Goal: Transaction & Acquisition: Purchase product/service

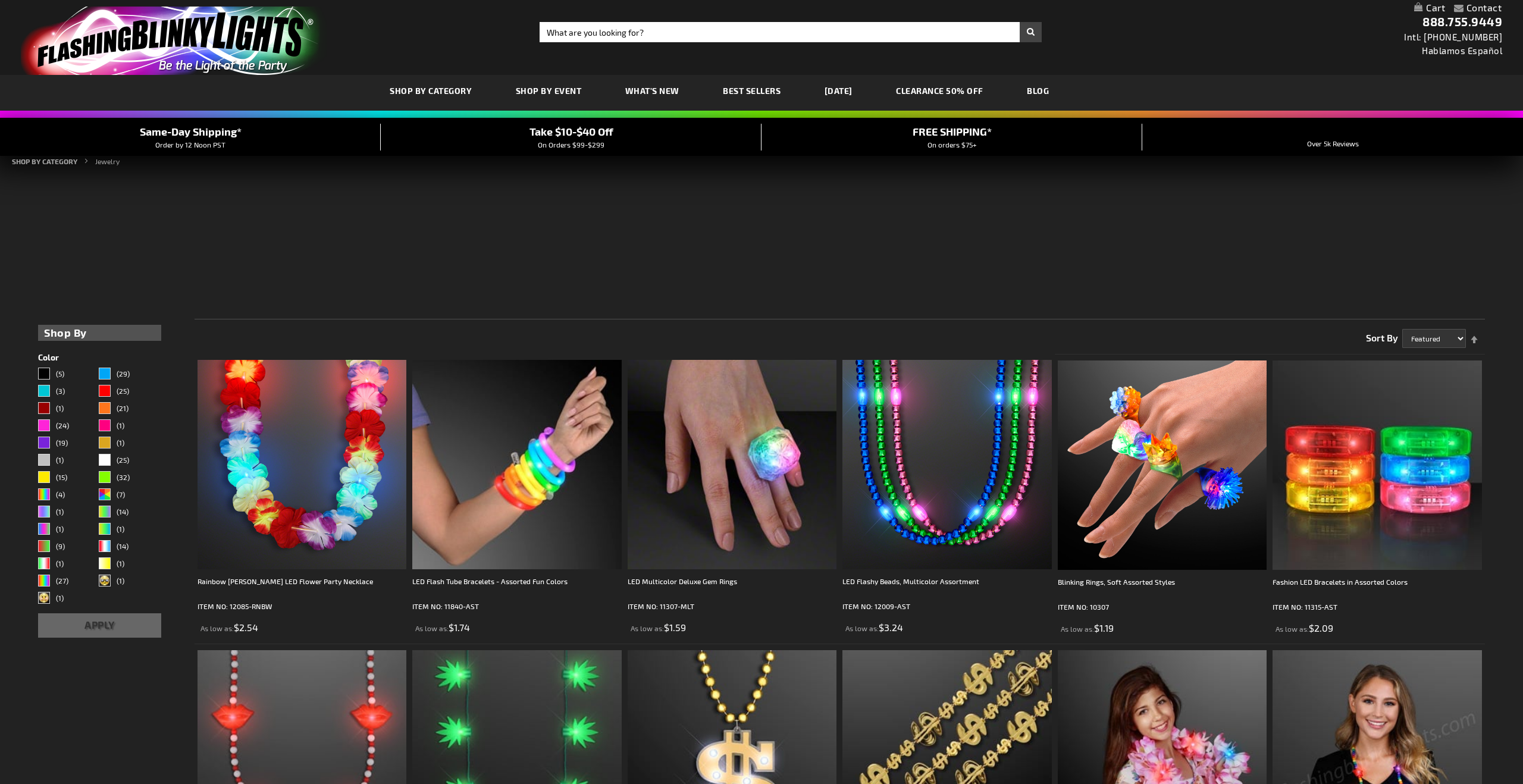
click at [769, 34] on input "Search" at bounding box center [790, 32] width 502 height 20
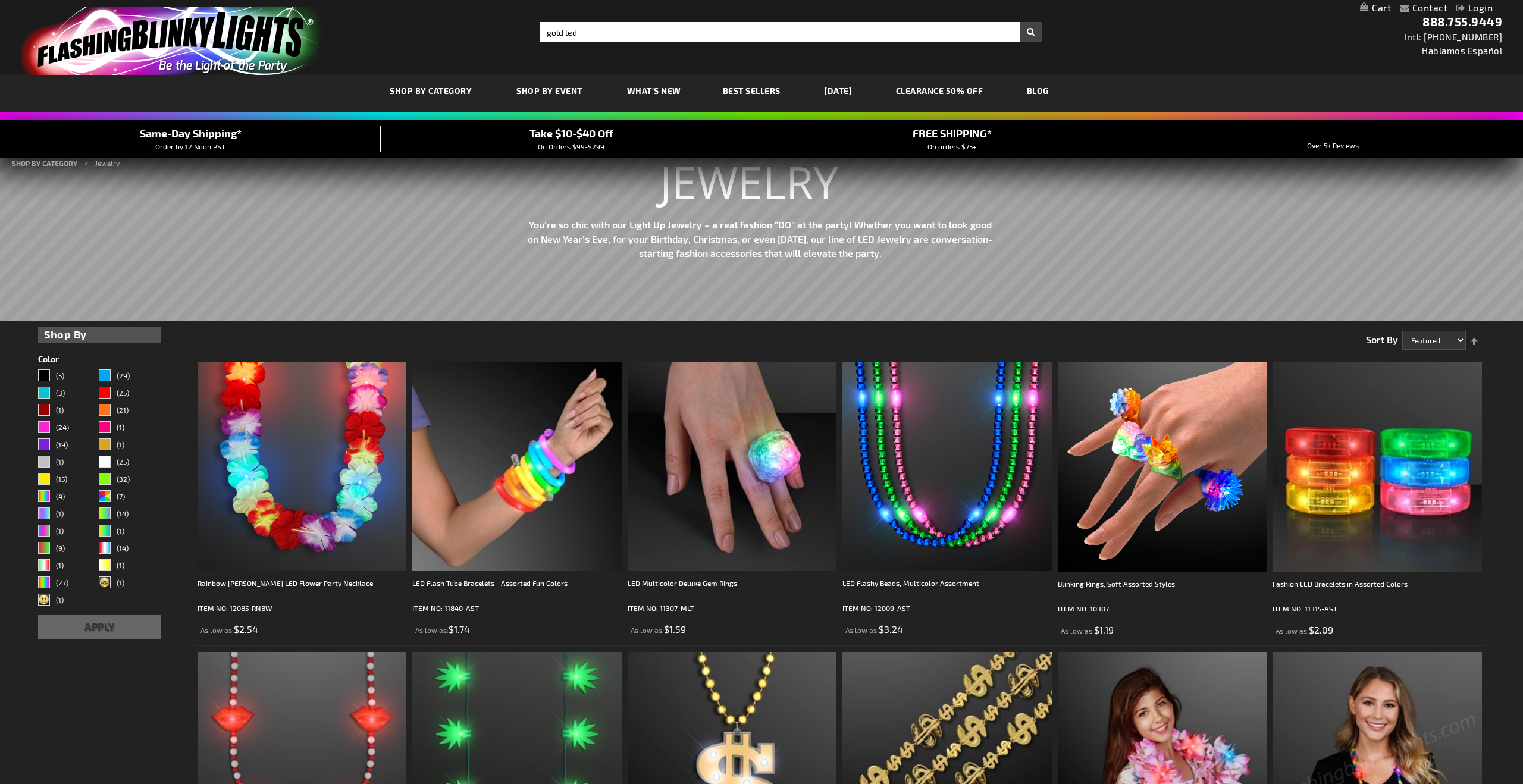
type input "gold led"
click at [1020, 22] on button "Search" at bounding box center [1031, 32] width 22 height 20
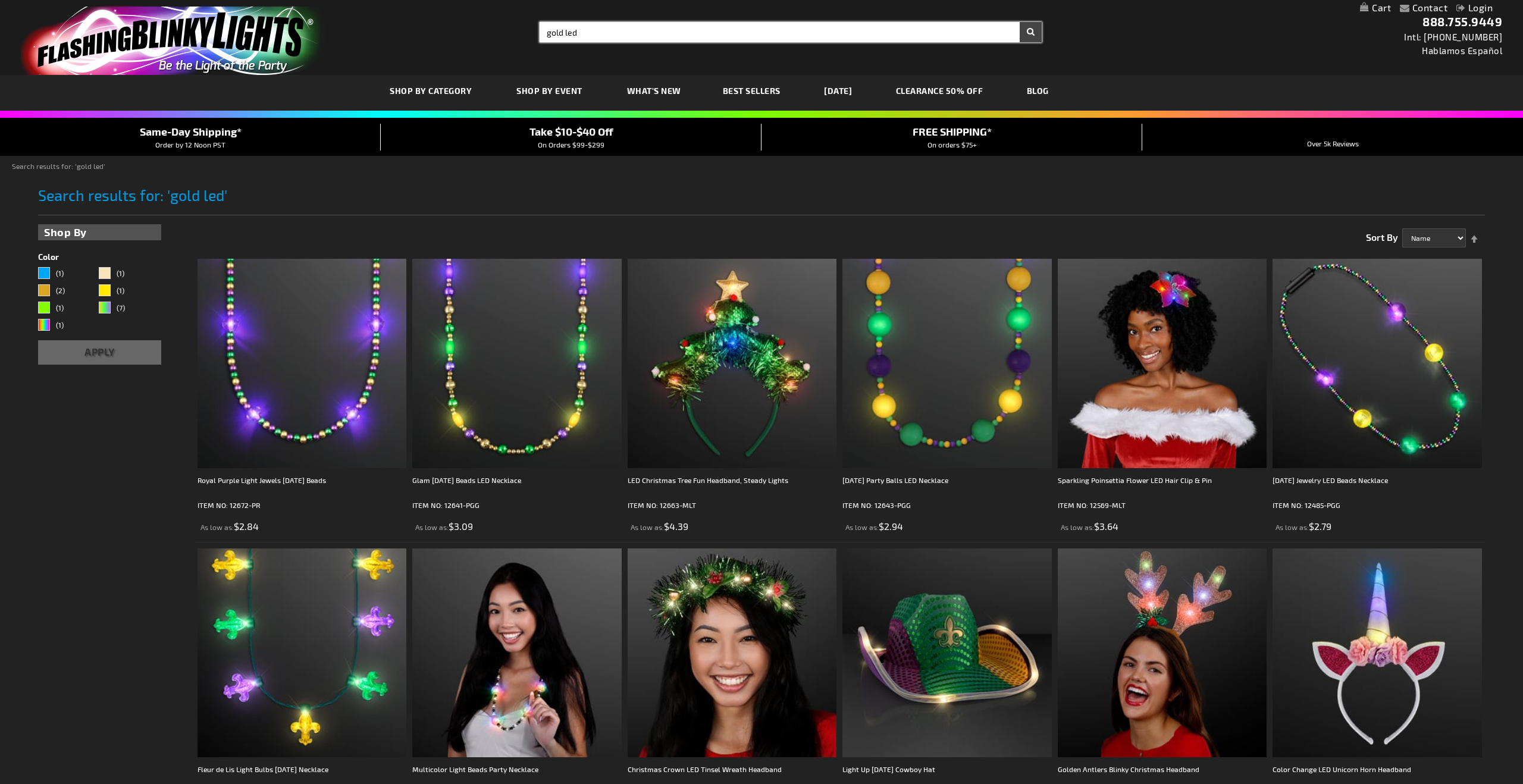
click at [701, 31] on input "gold led" at bounding box center [790, 32] width 502 height 20
type input "gold led bracelet"
click at [1020, 22] on button "Search" at bounding box center [1031, 32] width 22 height 20
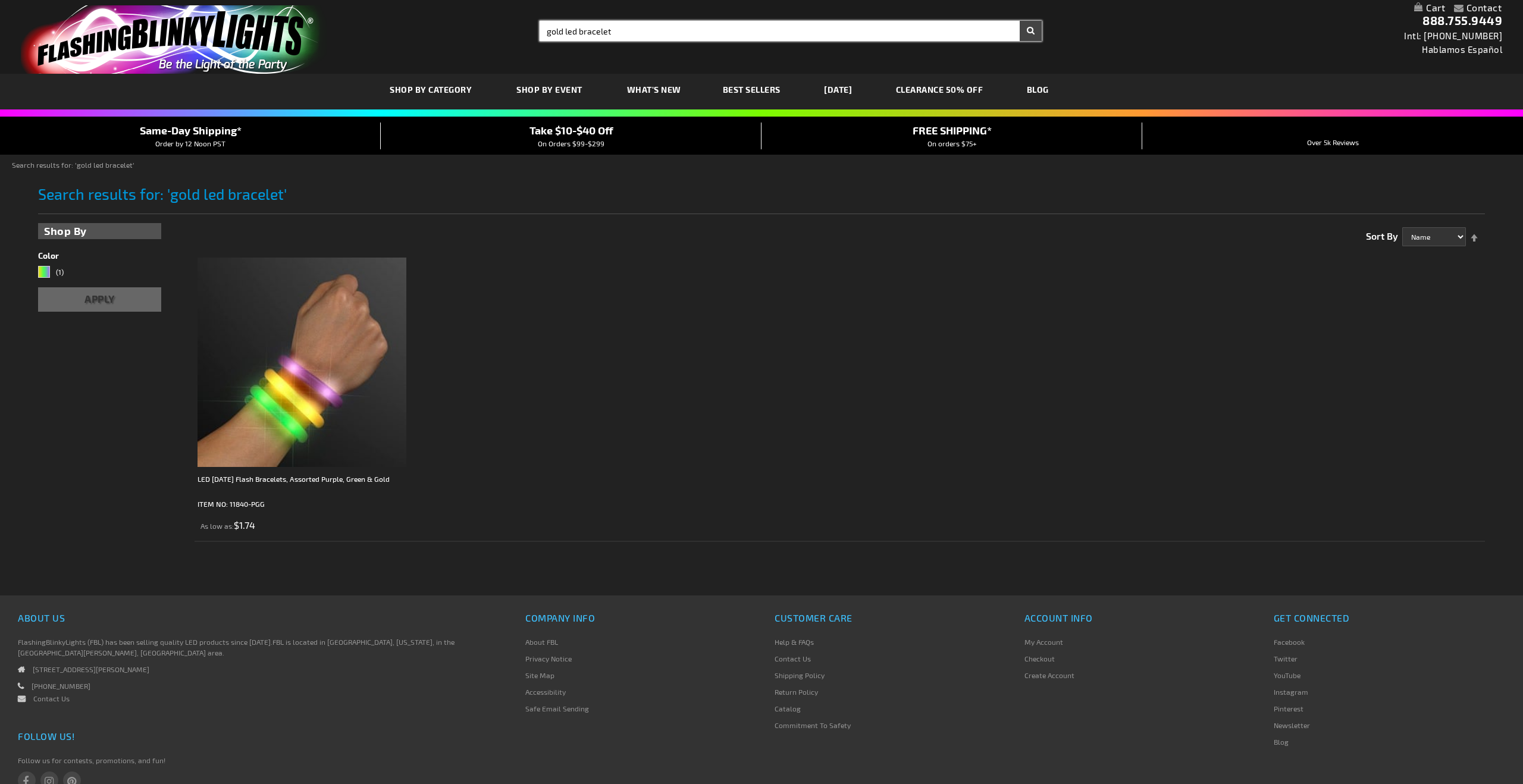
click at [564, 31] on input "gold led bracelet" at bounding box center [790, 31] width 502 height 20
type input "yellow led bracelet"
click at [1020, 21] on button "Search" at bounding box center [1031, 31] width 22 height 20
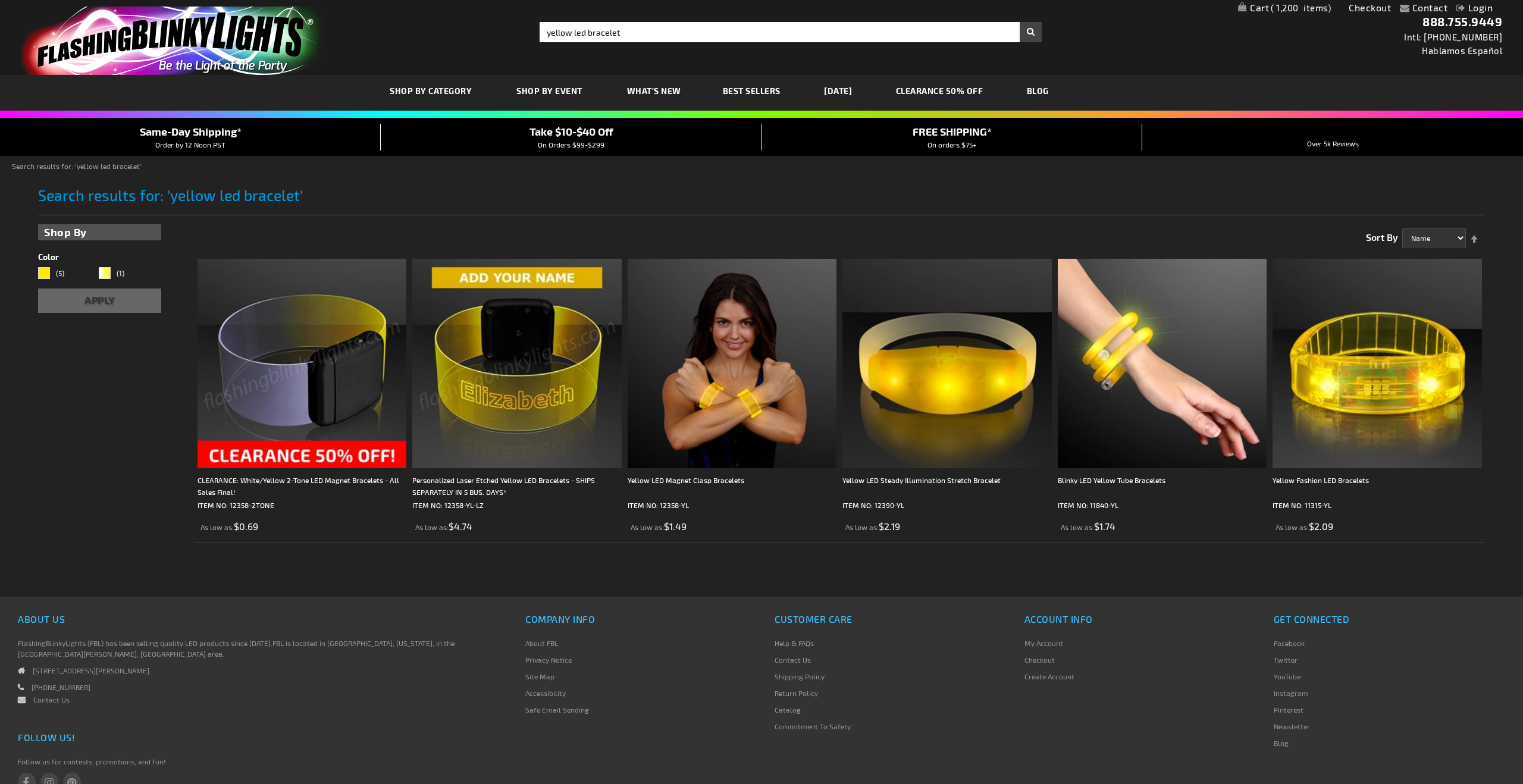
click at [334, 421] on img at bounding box center [302, 363] width 210 height 210
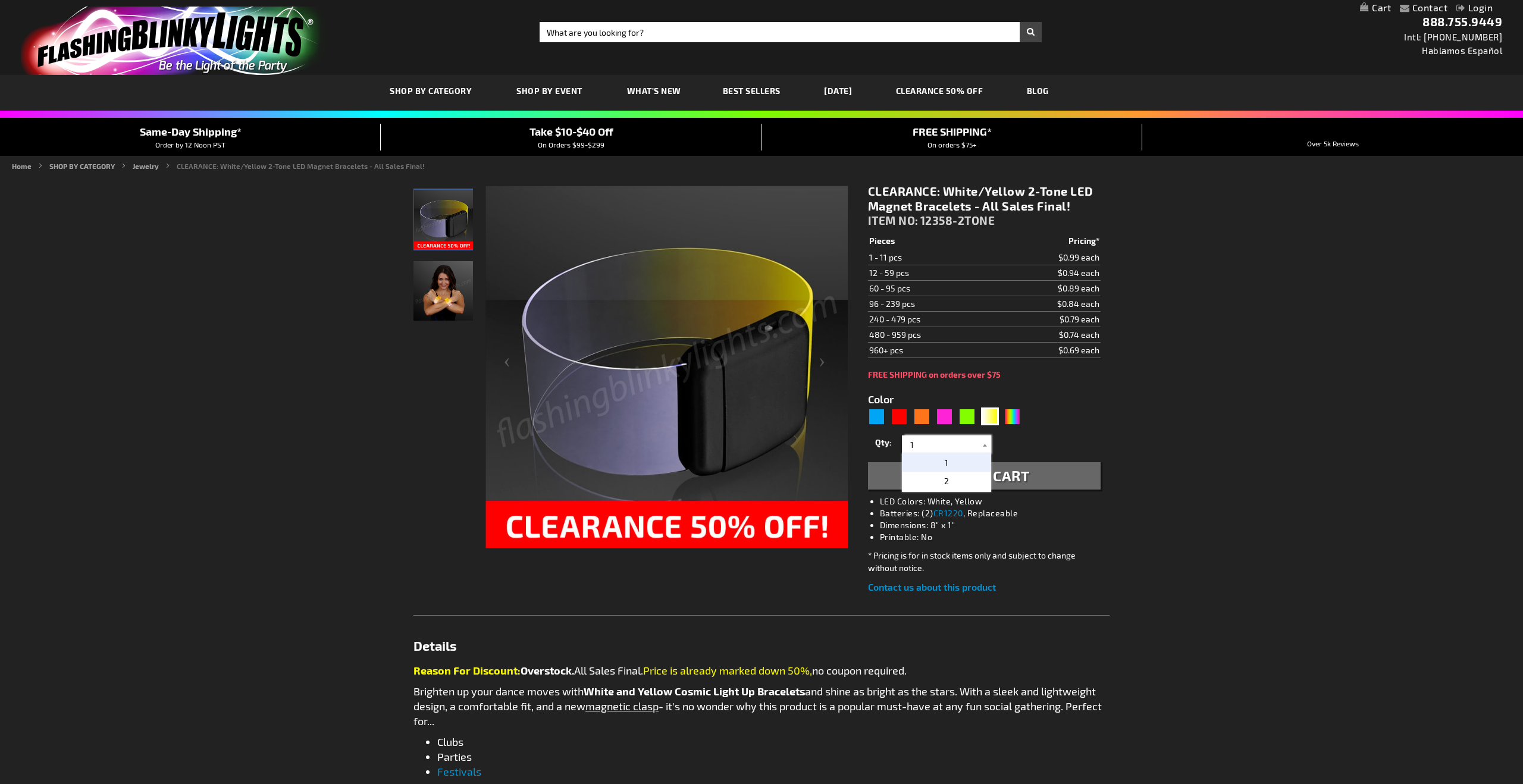
click at [973, 449] on input "1" at bounding box center [948, 444] width 86 height 18
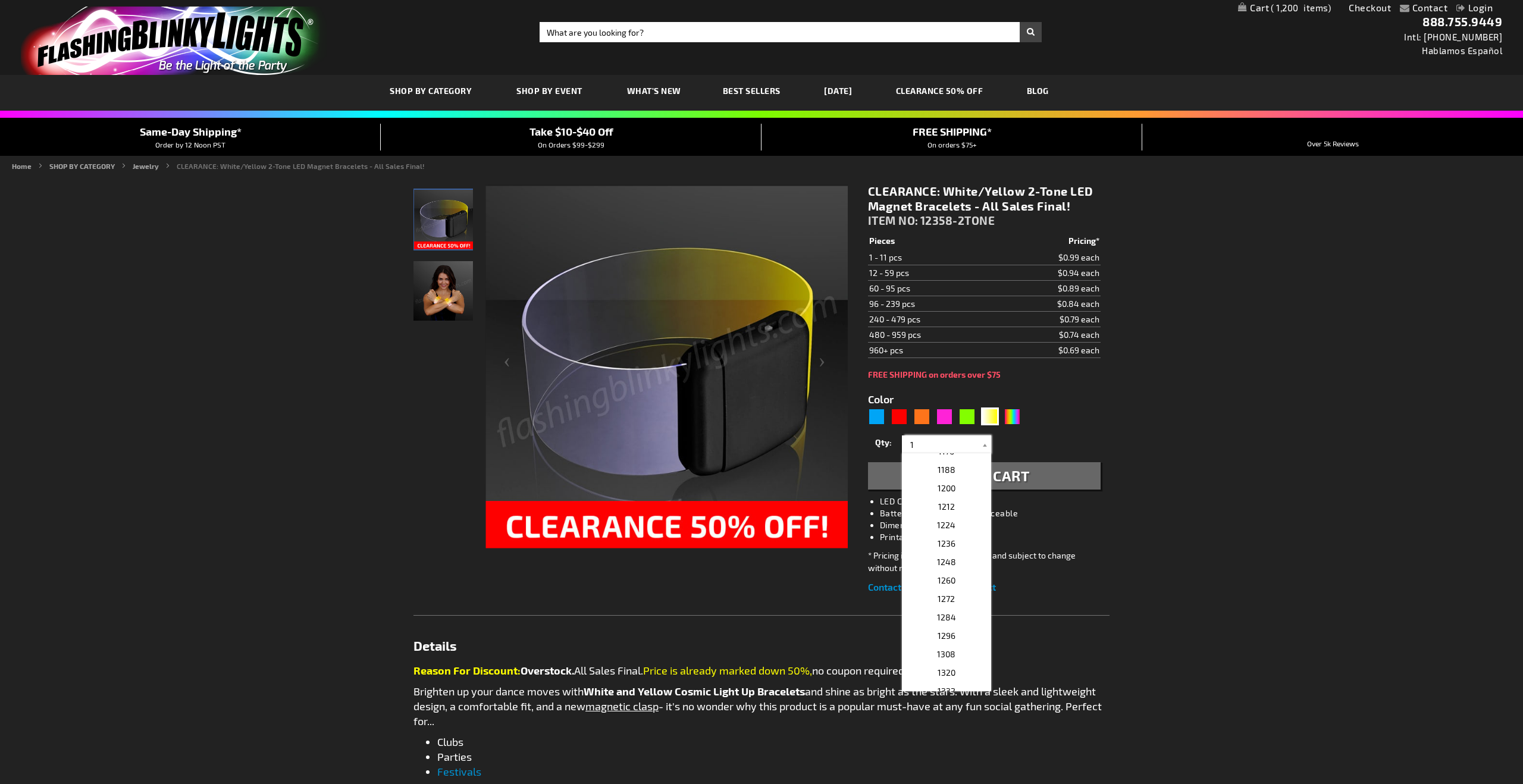
scroll to position [1984, 0]
click at [948, 507] on span "1200" at bounding box center [946, 506] width 18 height 10
type input "1200"
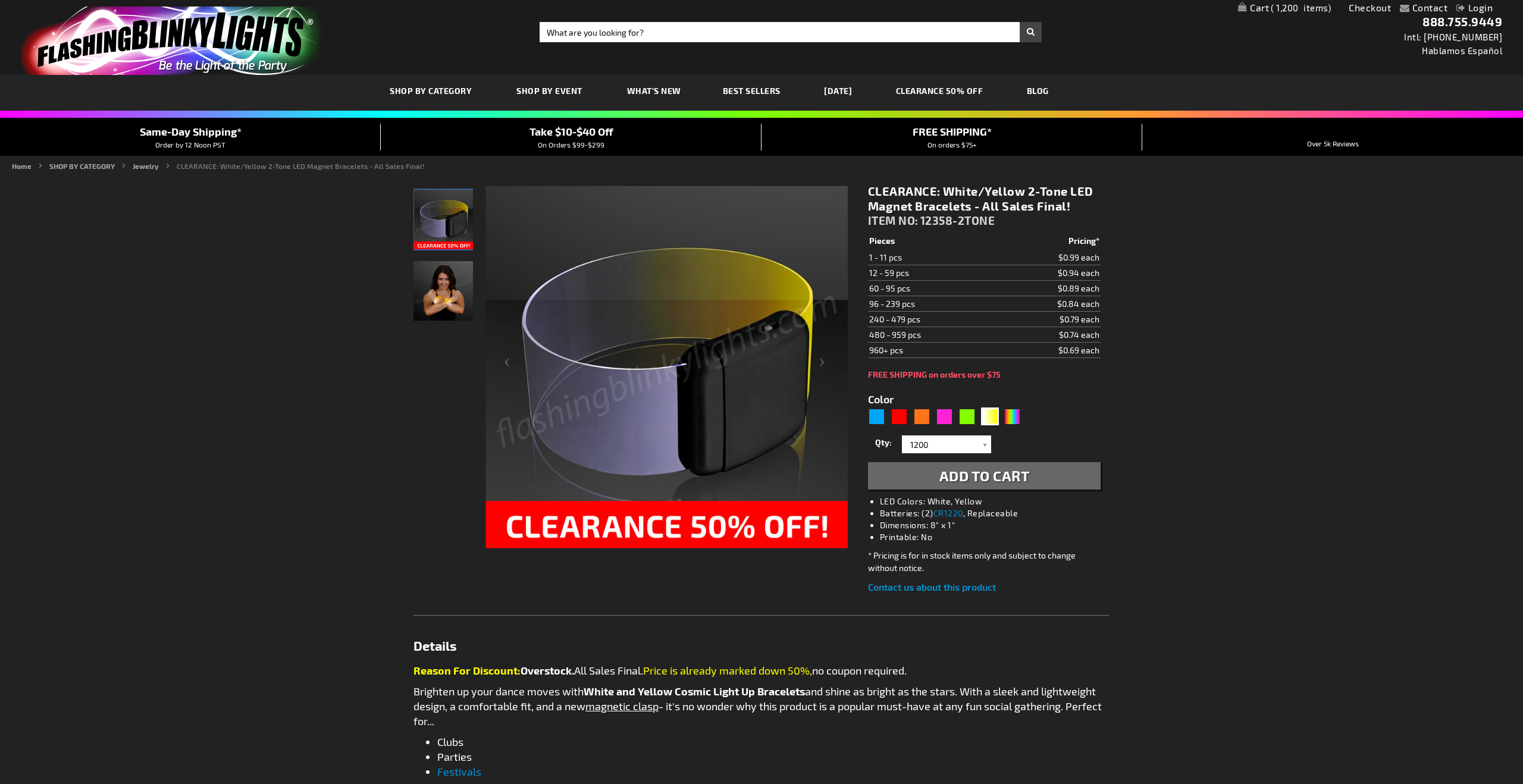
click at [1007, 476] on span "Add to Cart" at bounding box center [984, 476] width 90 height 17
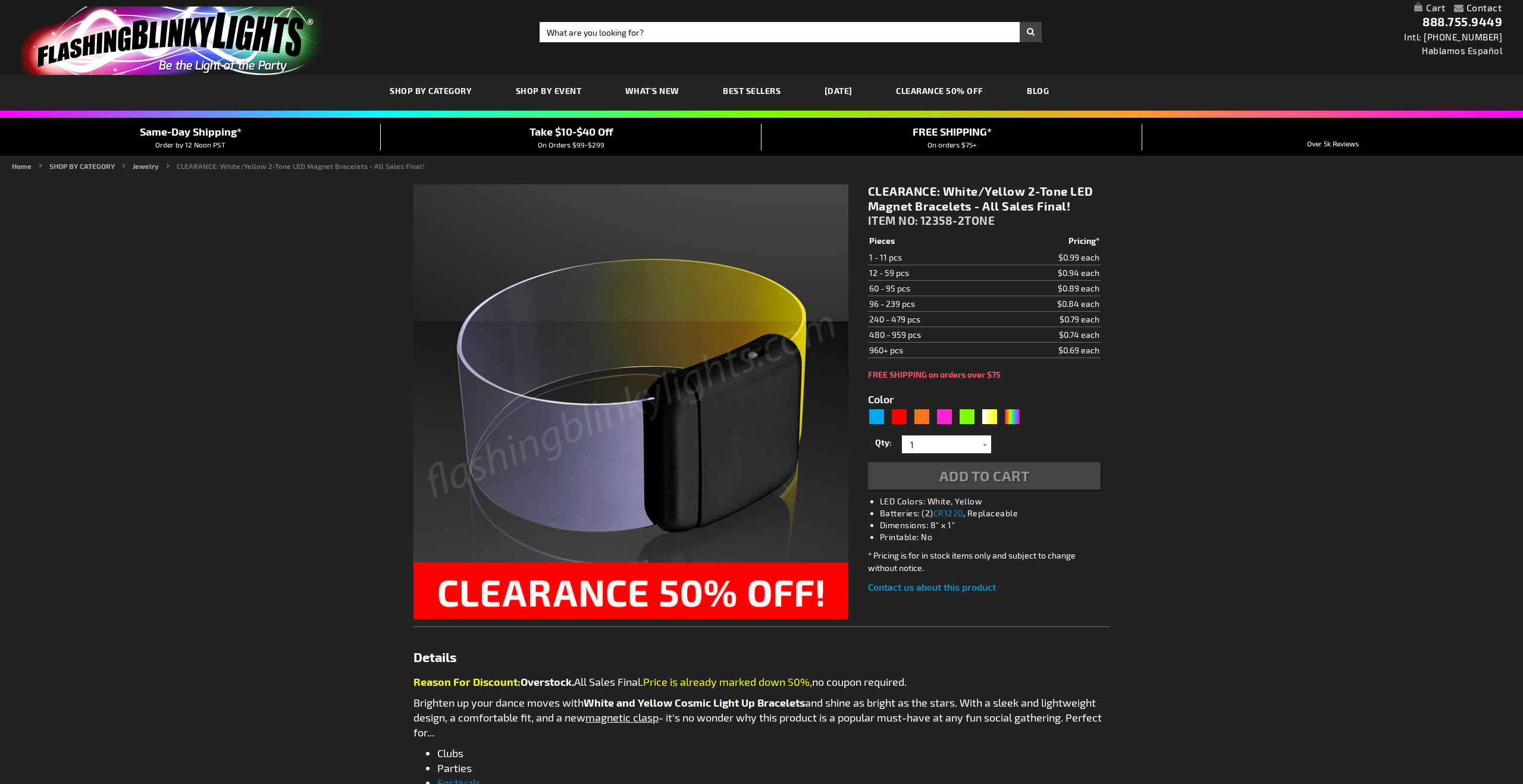
type input "5714"
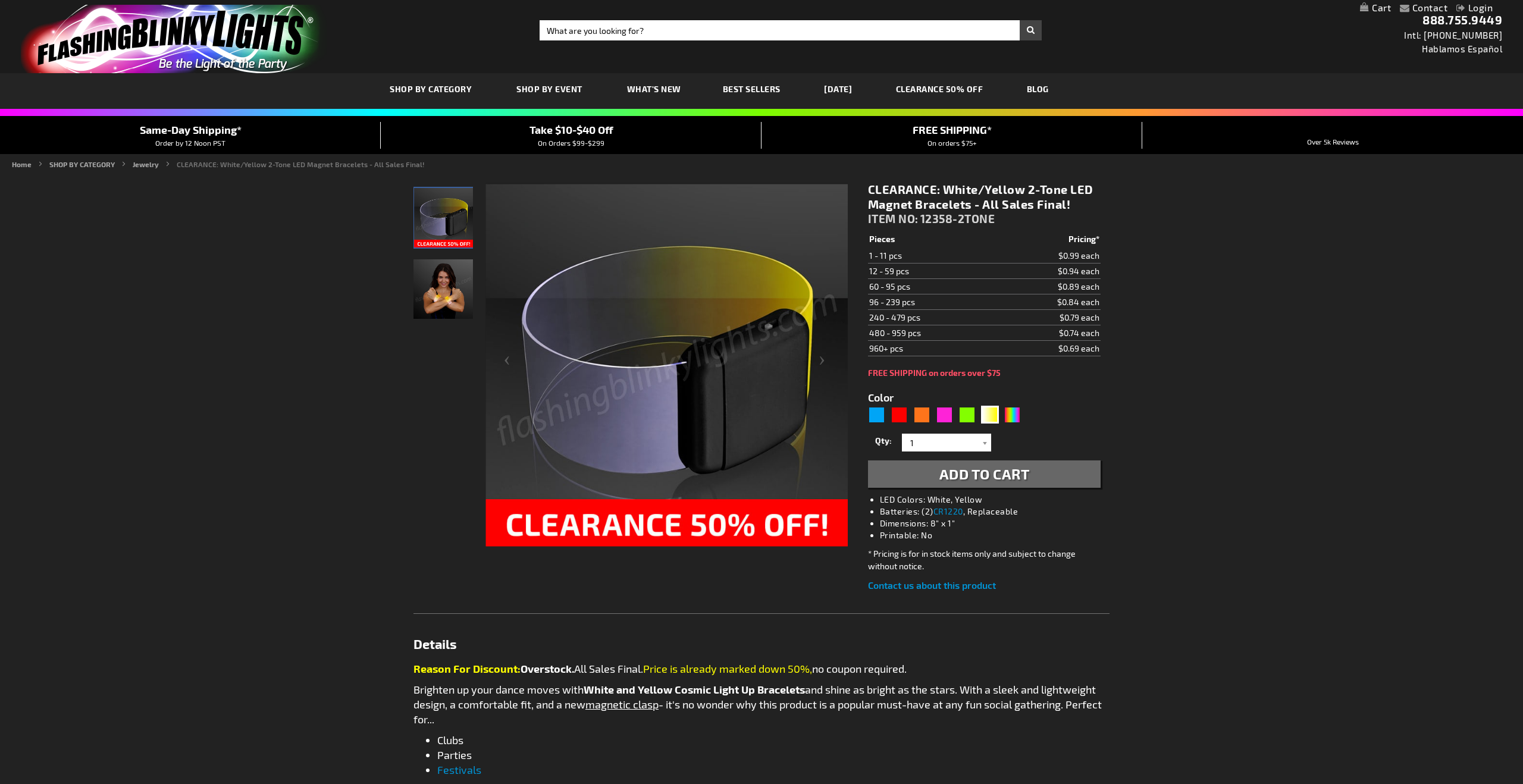
click at [1388, 6] on link "My Cart" at bounding box center [1375, 8] width 31 height 11
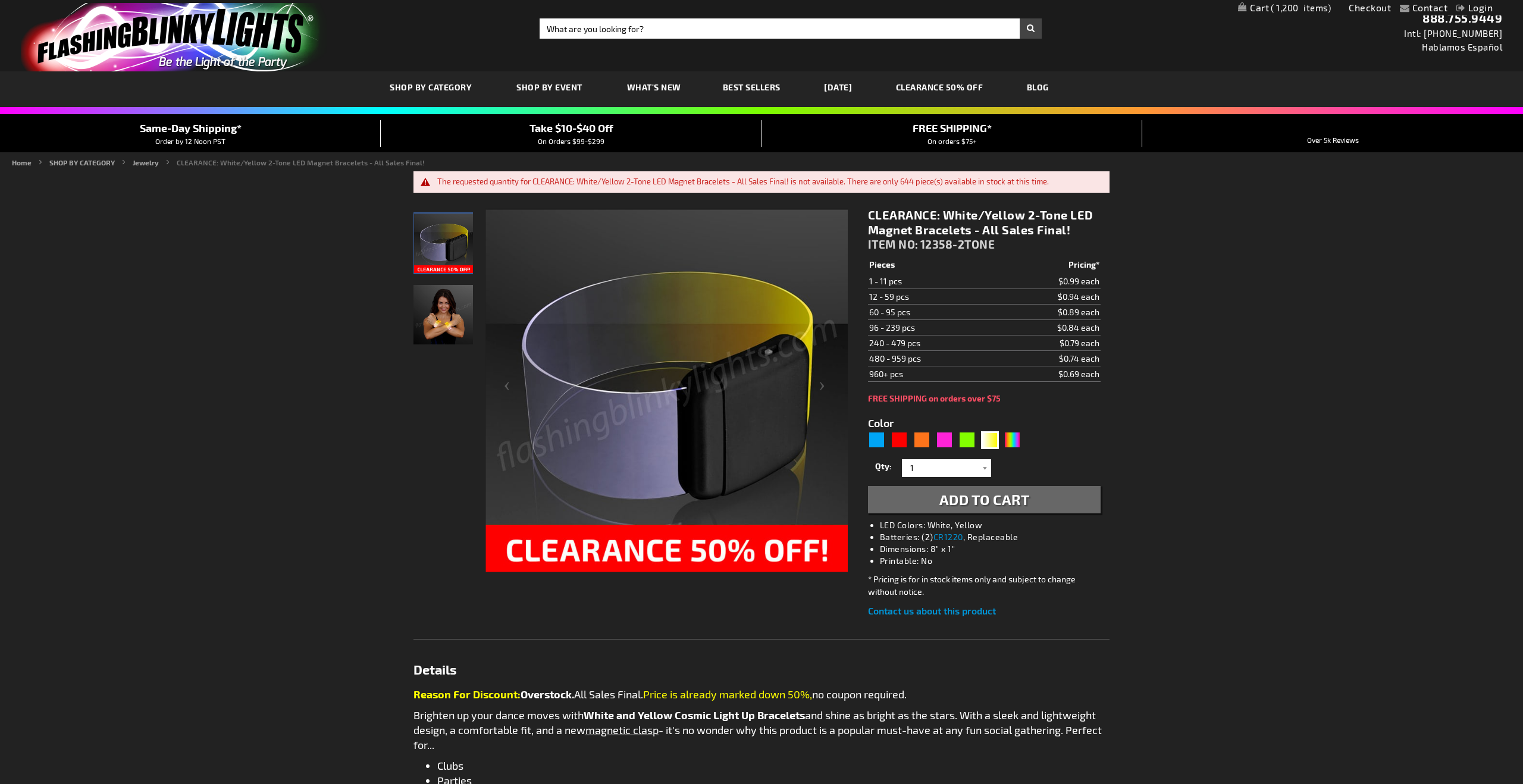
click at [1287, 10] on span "1,200" at bounding box center [1300, 8] width 60 height 11
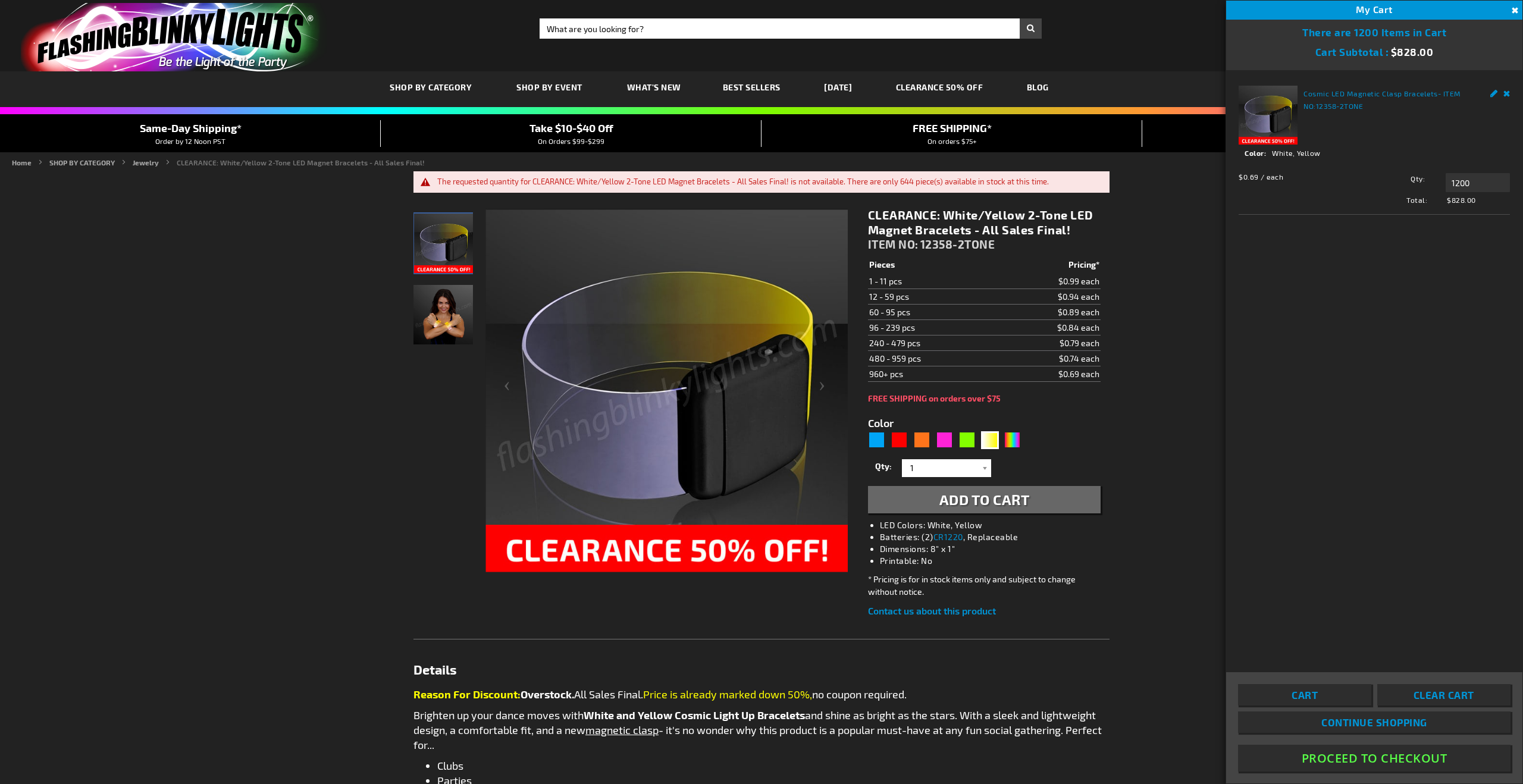
click at [1408, 764] on button "Proceed To Checkout" at bounding box center [1374, 758] width 272 height 27
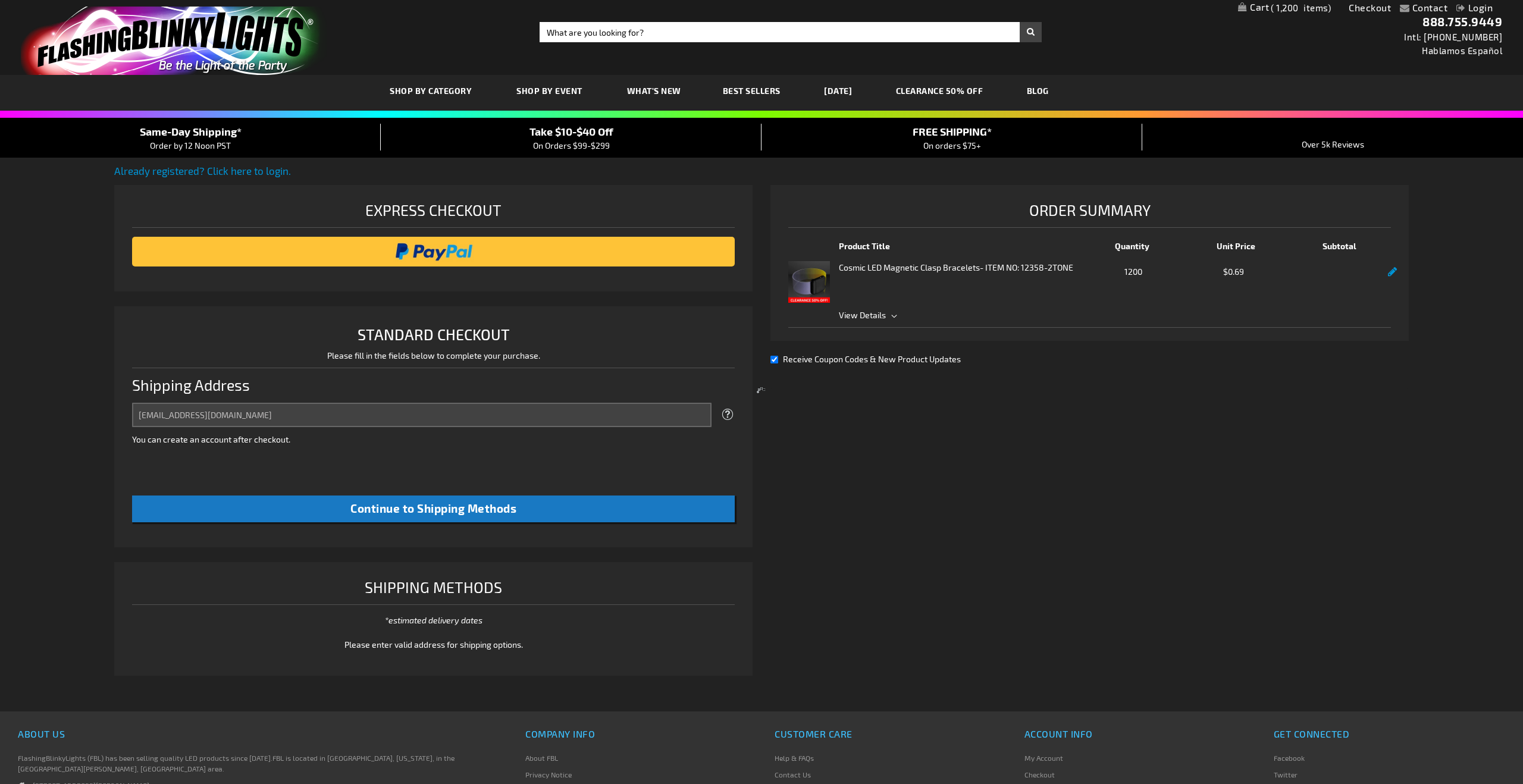
select select "US"
select select "5"
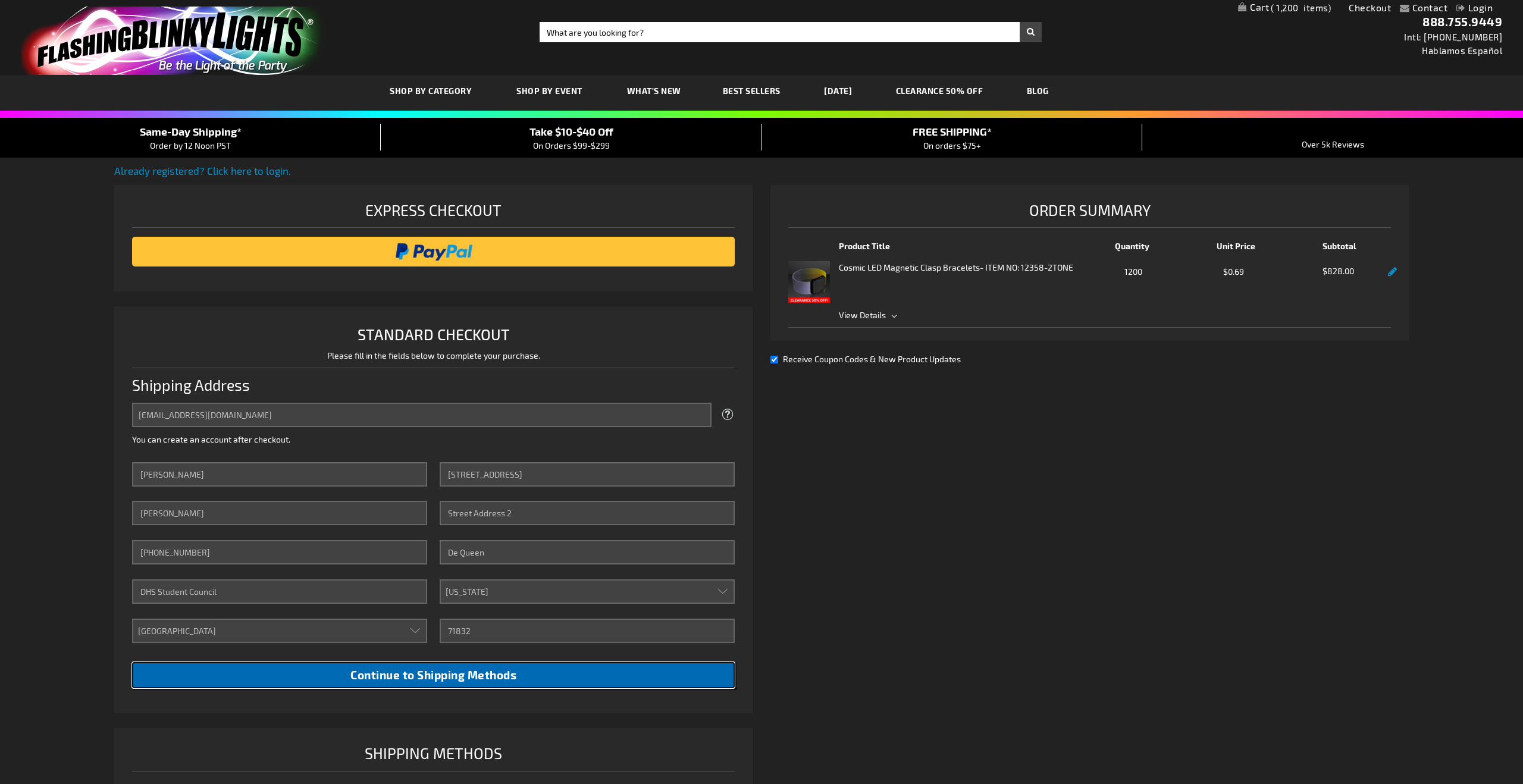
click at [471, 684] on button "Continue to Shipping Methods" at bounding box center [433, 675] width 603 height 27
